Goal: Go to known website: Go to known website

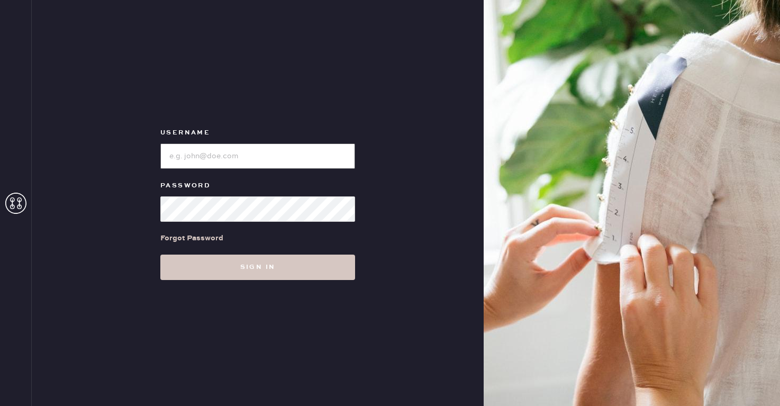
click at [235, 150] on input "loginName" at bounding box center [257, 155] width 195 height 25
type input "[EMAIL_ADDRESS][PERSON_NAME][DOMAIN_NAME]"
click at [160, 255] on button "Sign in" at bounding box center [257, 267] width 195 height 25
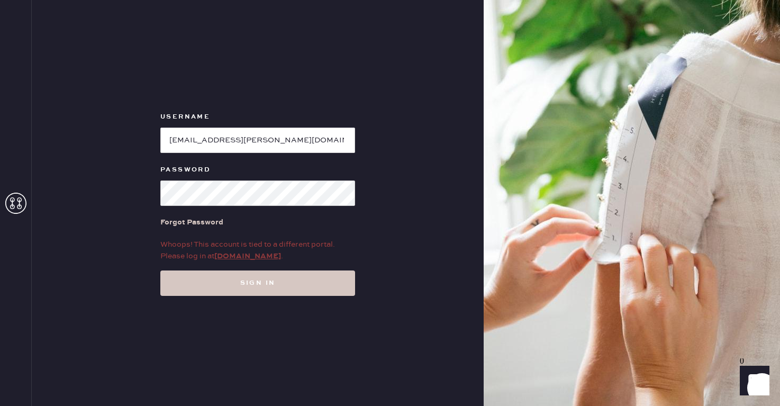
click at [249, 258] on link "[DOMAIN_NAME]" at bounding box center [247, 256] width 67 height 10
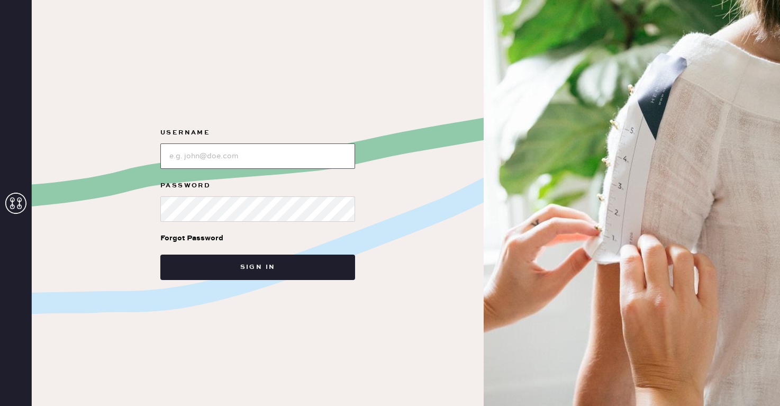
click at [260, 157] on input "loginName" at bounding box center [257, 155] width 195 height 25
type input "[EMAIL_ADDRESS][PERSON_NAME][DOMAIN_NAME]"
click at [160, 255] on button "Sign in" at bounding box center [257, 267] width 195 height 25
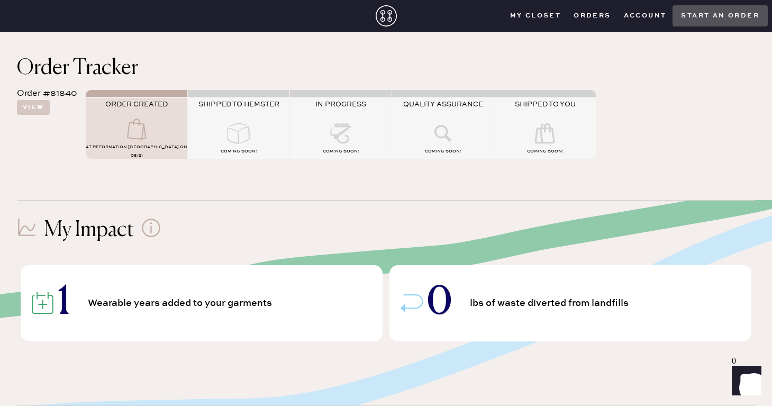
scroll to position [159, 0]
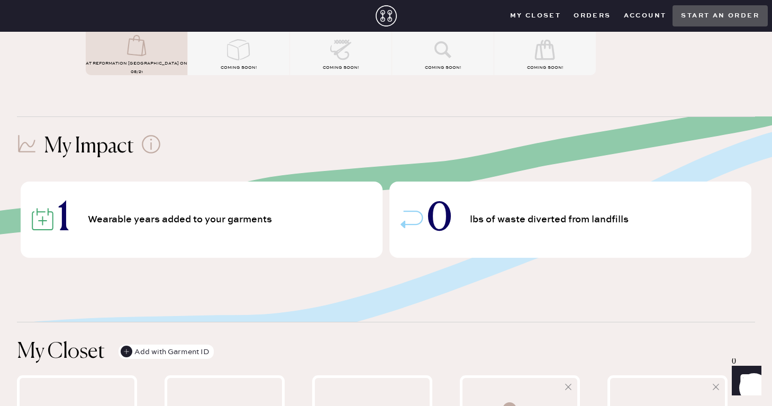
click at [155, 215] on span "Wearable years added to your garments" at bounding box center [182, 220] width 188 height 10
click at [66, 213] on span "1" at bounding box center [64, 219] width 12 height 37
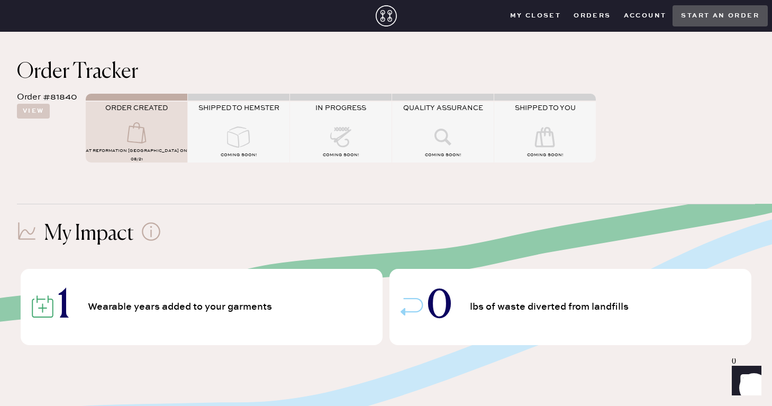
scroll to position [53, 0]
